Goal: Task Accomplishment & Management: Manage account settings

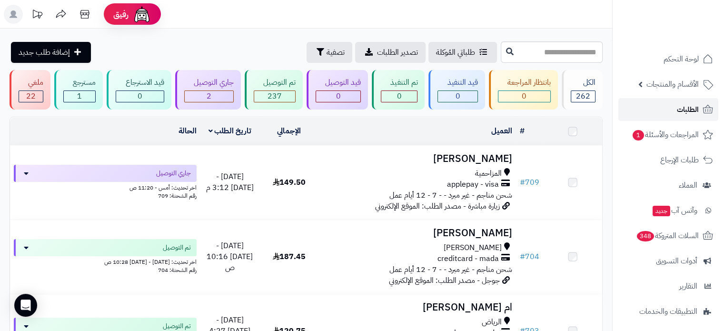
click at [653, 106] on link "الطلبات" at bounding box center [669, 109] width 100 height 23
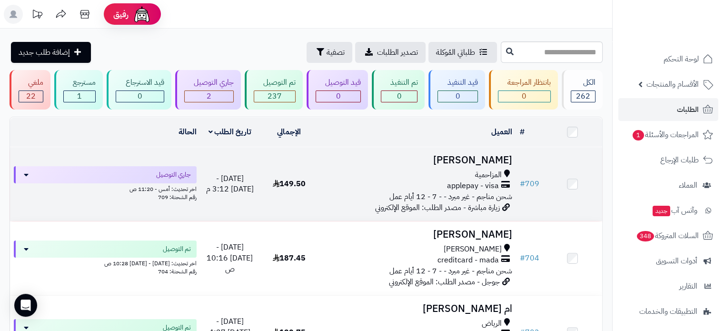
click at [318, 180] on td "149.50" at bounding box center [289, 184] width 59 height 74
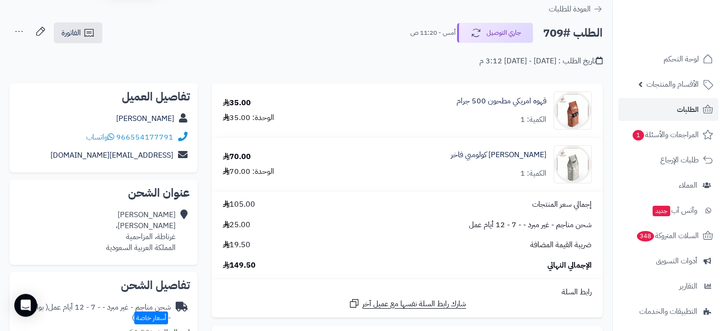
scroll to position [48, 0]
